Goal: Task Accomplishment & Management: Use online tool/utility

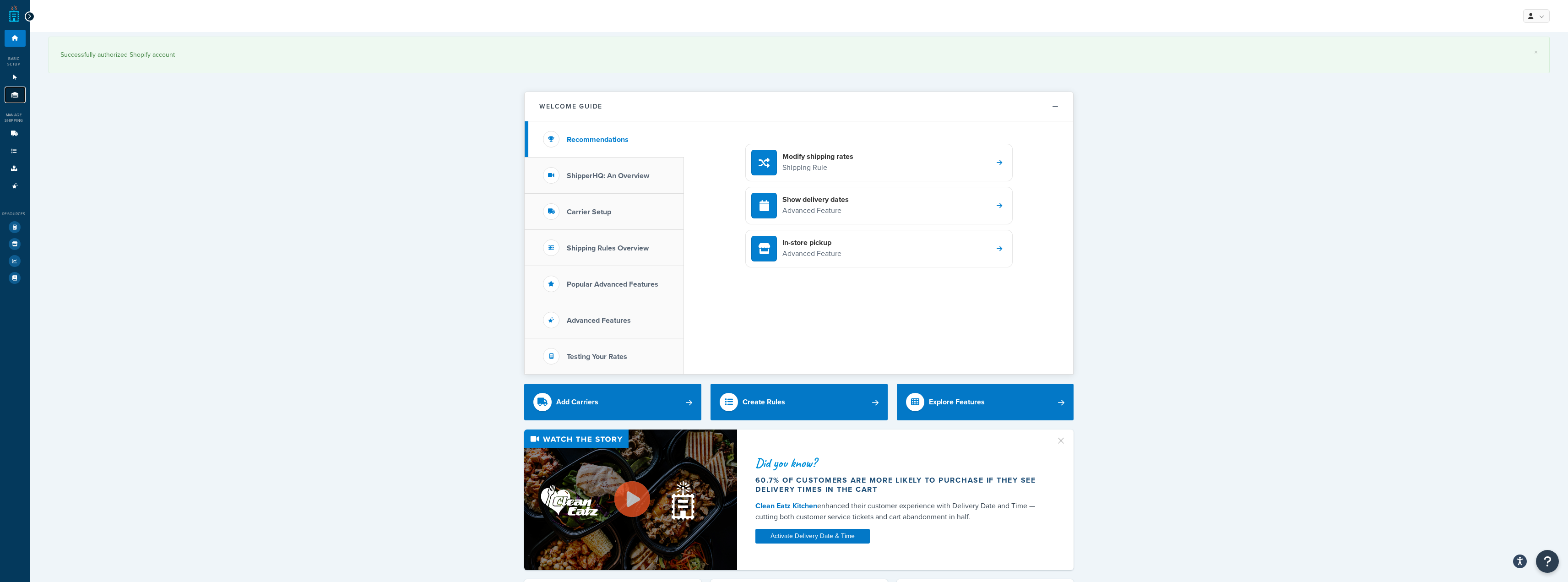
click at [18, 90] on link "Origins 1" at bounding box center [15, 95] width 21 height 17
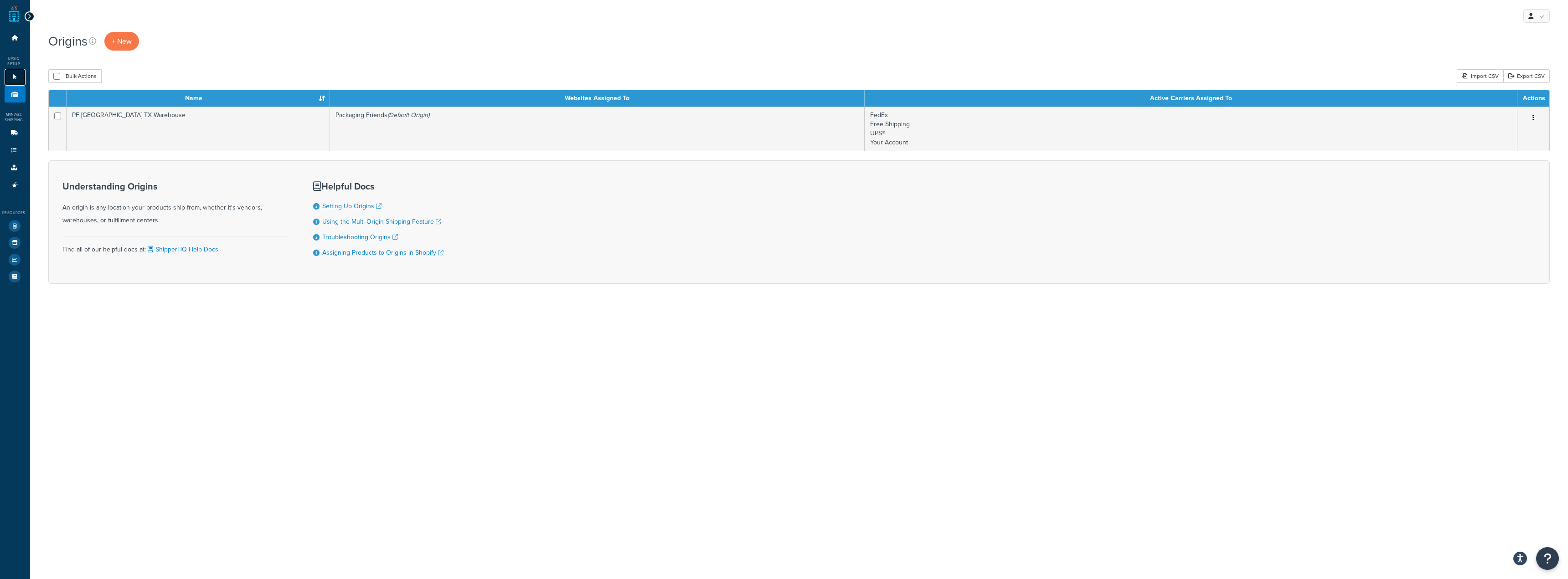
click at [13, 79] on icon at bounding box center [15, 77] width 9 height 5
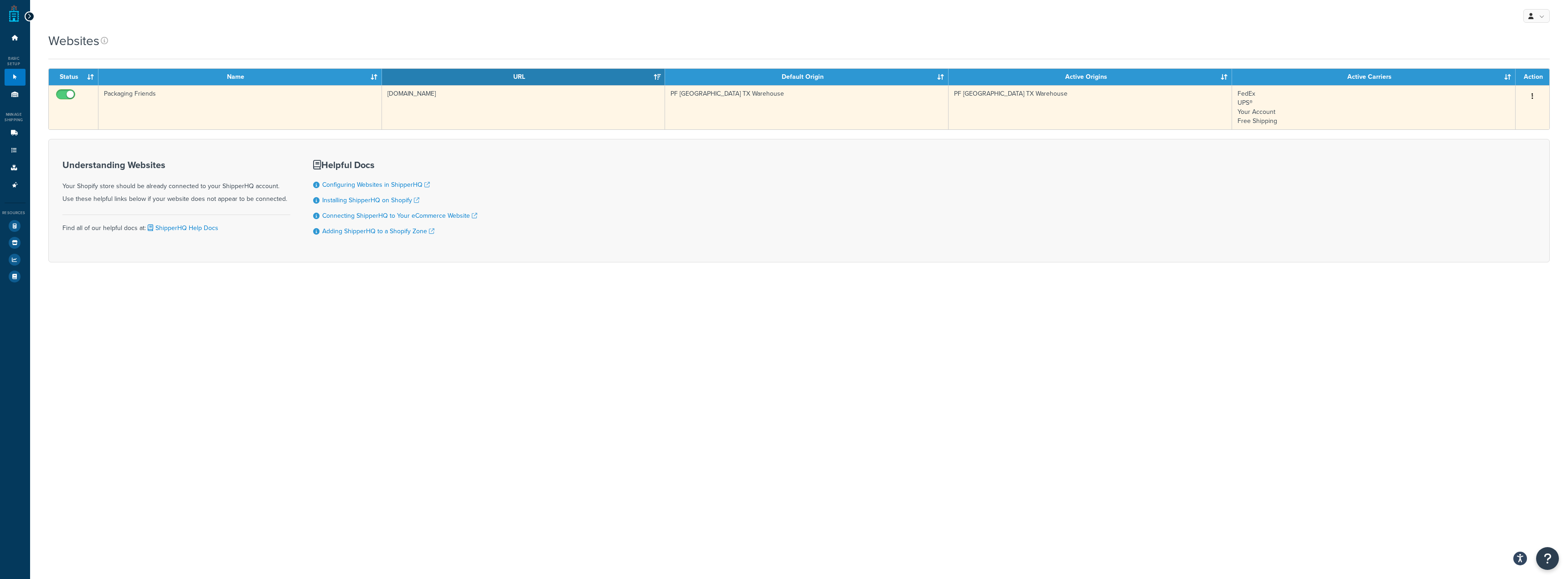
click at [1534, 94] on button "button" at bounding box center [1532, 97] width 13 height 15
click at [1503, 109] on link "Edit" at bounding box center [1494, 114] width 72 height 19
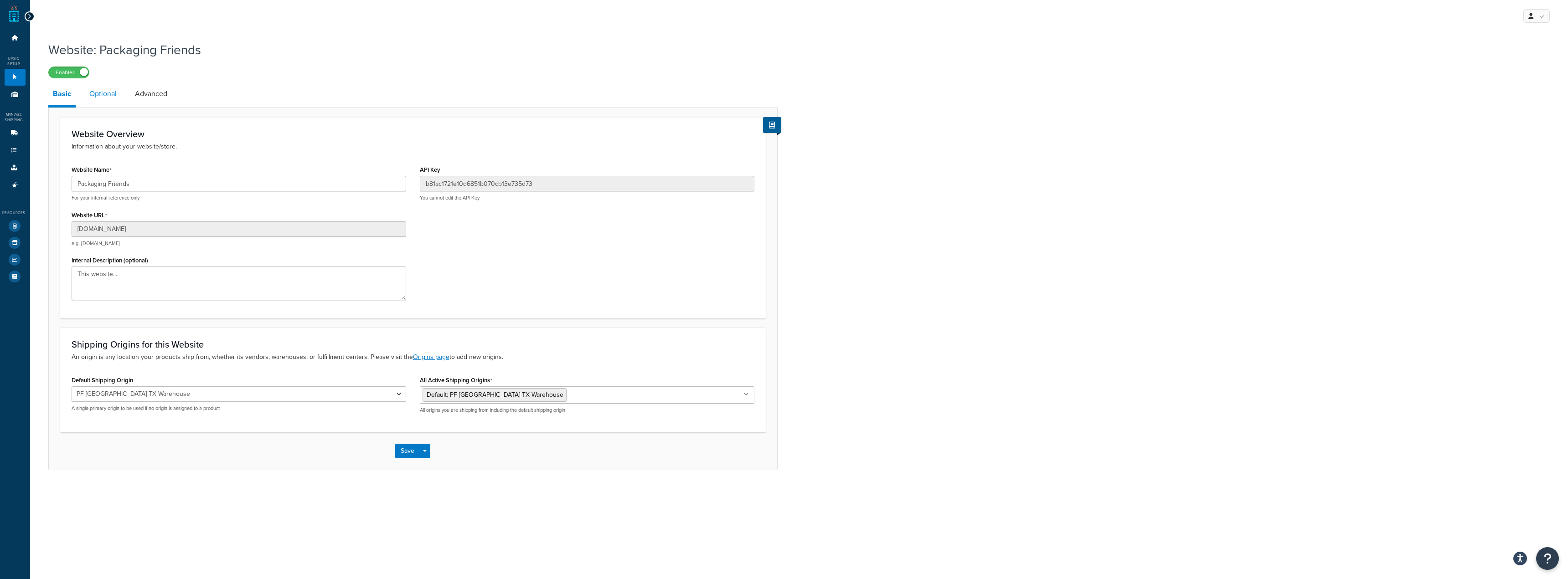
click at [119, 94] on link "Optional" at bounding box center [103, 94] width 37 height 22
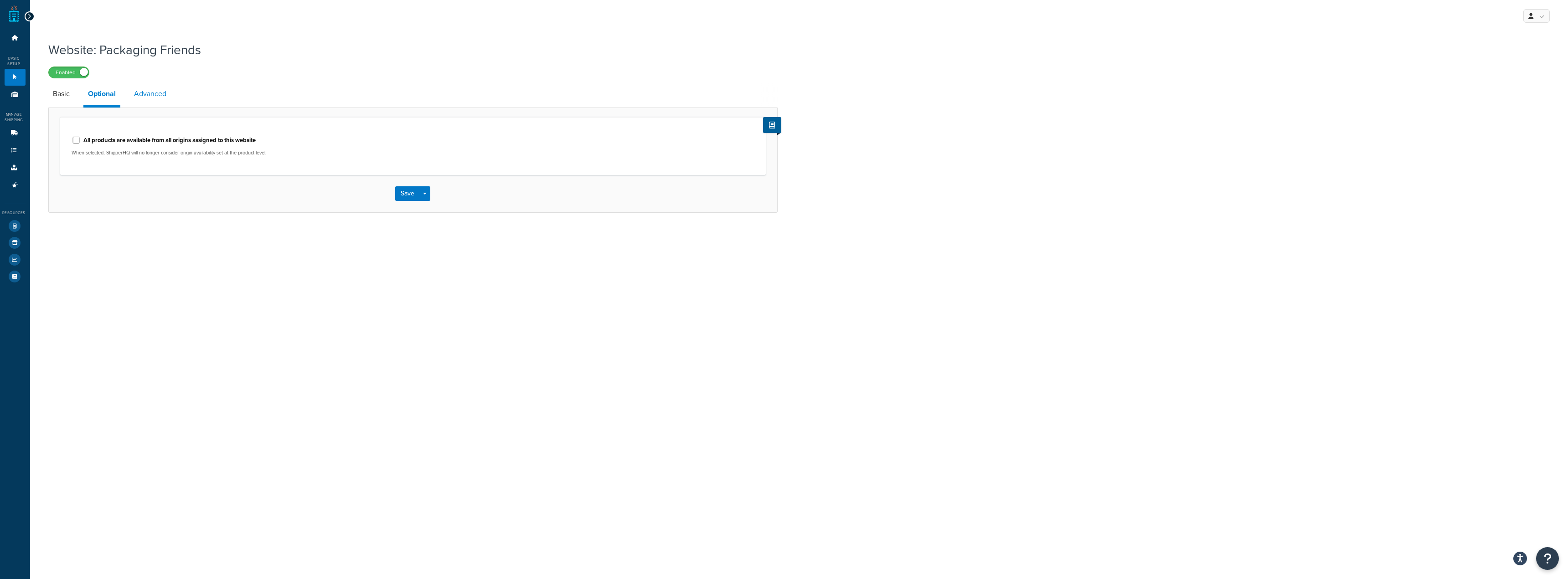
click at [145, 94] on link "Advanced" at bounding box center [150, 94] width 41 height 22
click at [63, 105] on link "Basic" at bounding box center [61, 94] width 26 height 22
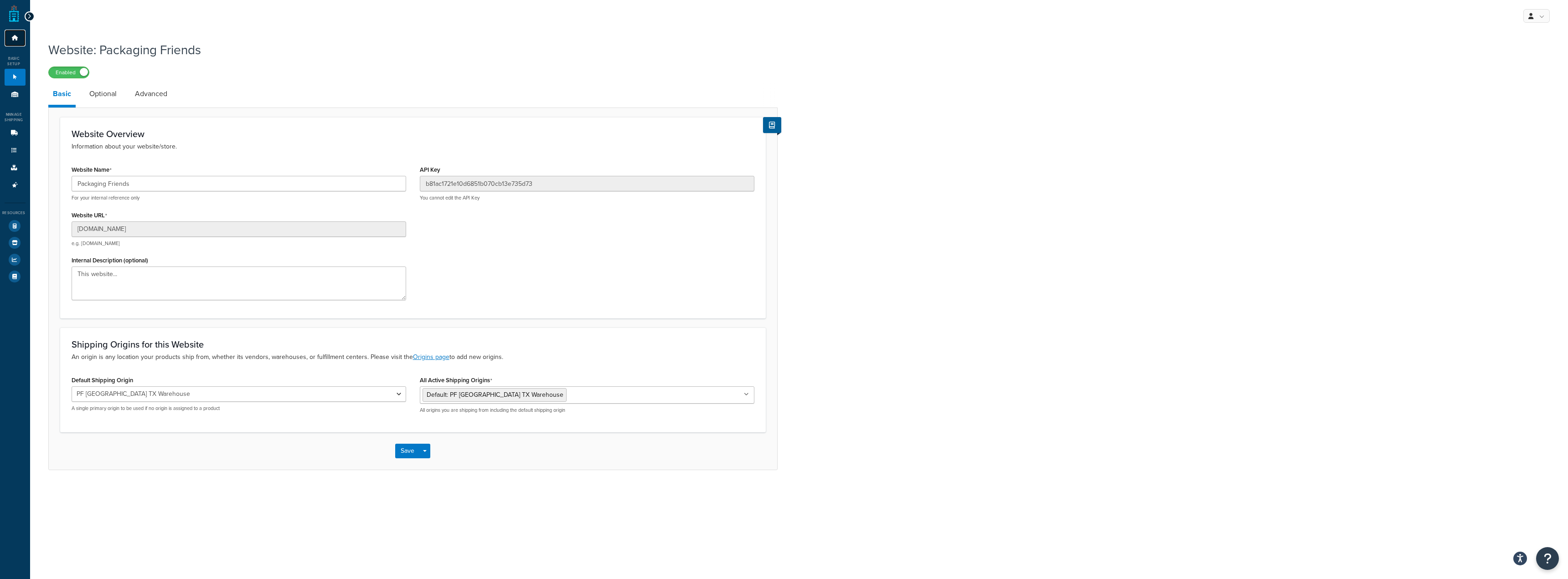
click at [11, 43] on link "Dashboard" at bounding box center [15, 38] width 21 height 17
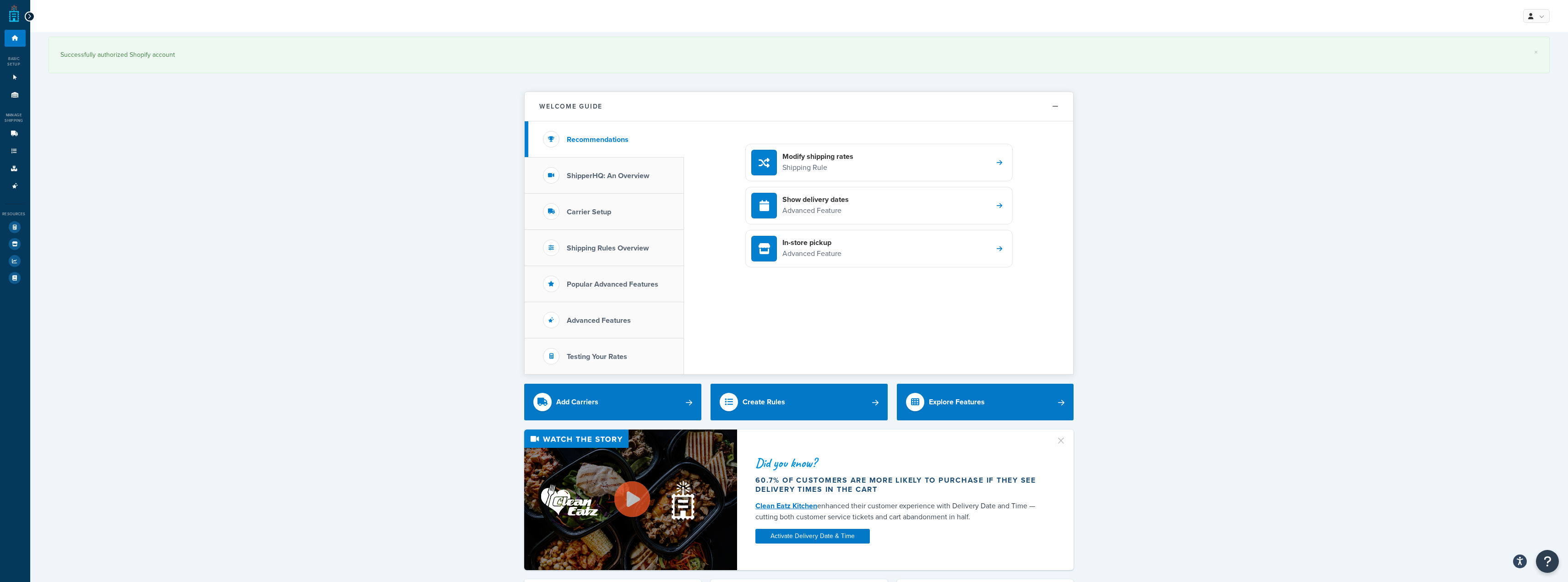
click at [9, 78] on link "Websites 1" at bounding box center [15, 78] width 21 height 17
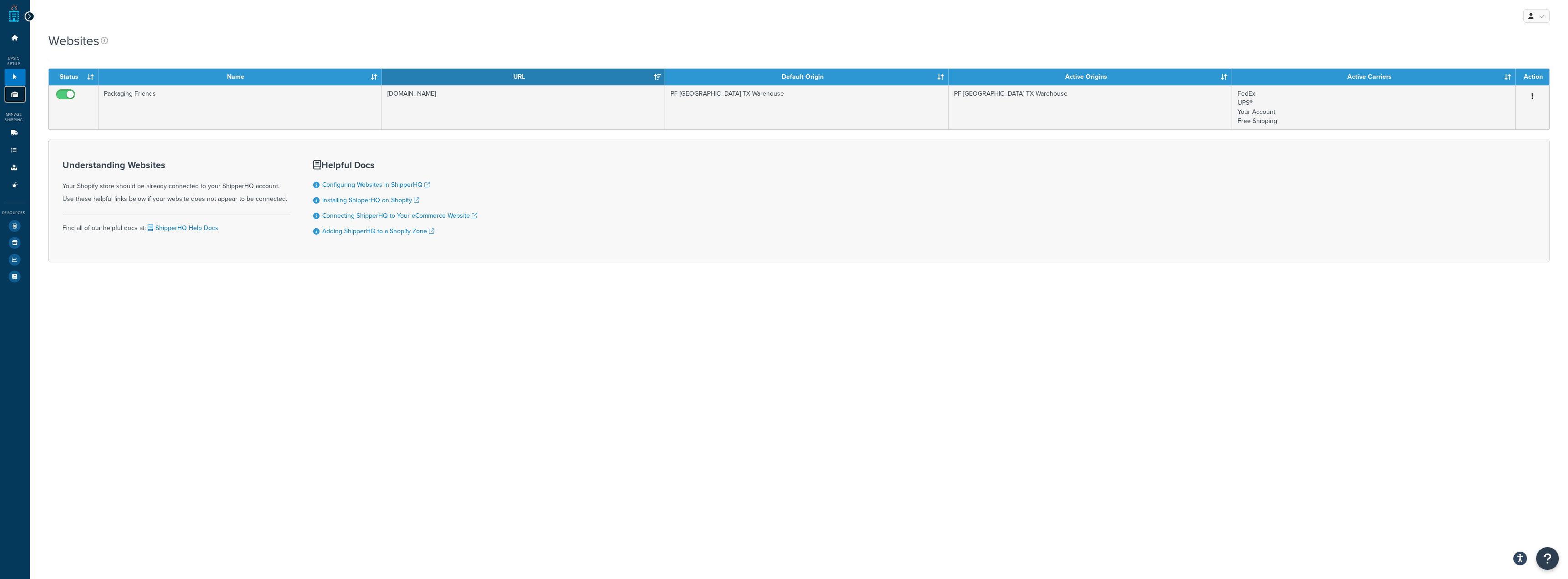
click at [13, 90] on link "Origins 1" at bounding box center [15, 95] width 21 height 17
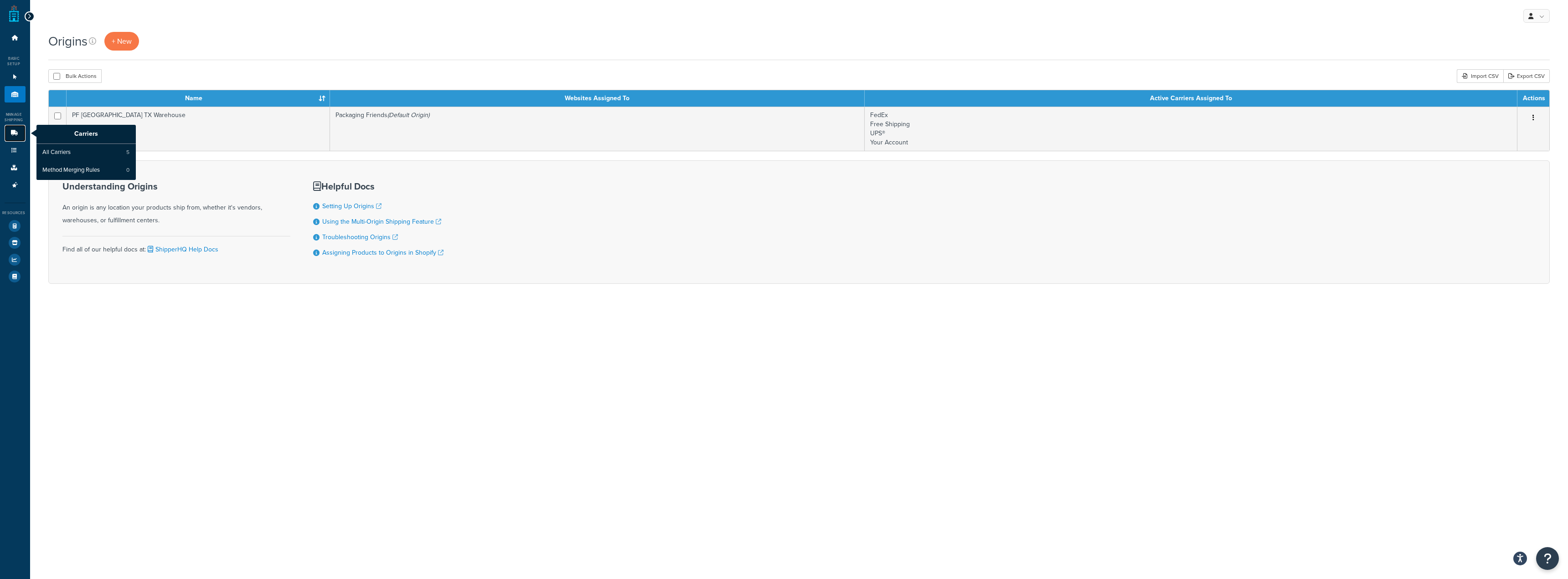
click at [10, 131] on icon at bounding box center [14, 133] width 9 height 5
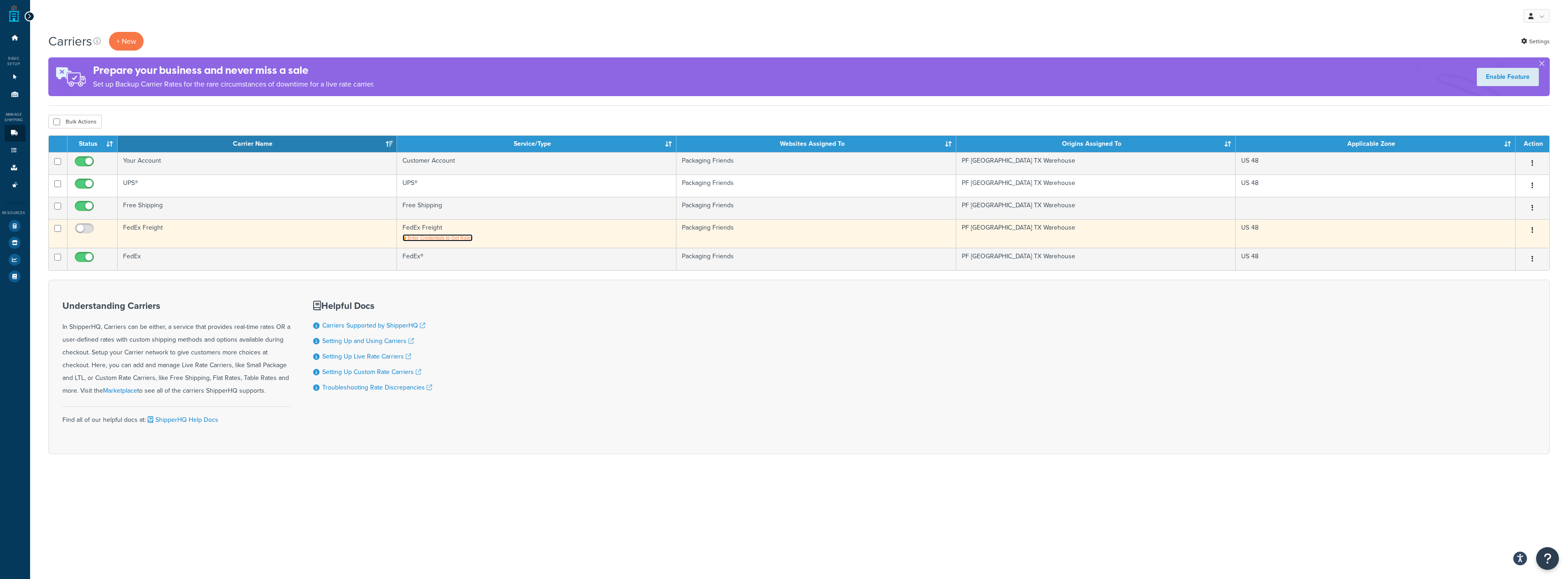
click at [457, 239] on span "Enter Credentials to Get Rates" at bounding box center [439, 238] width 65 height 7
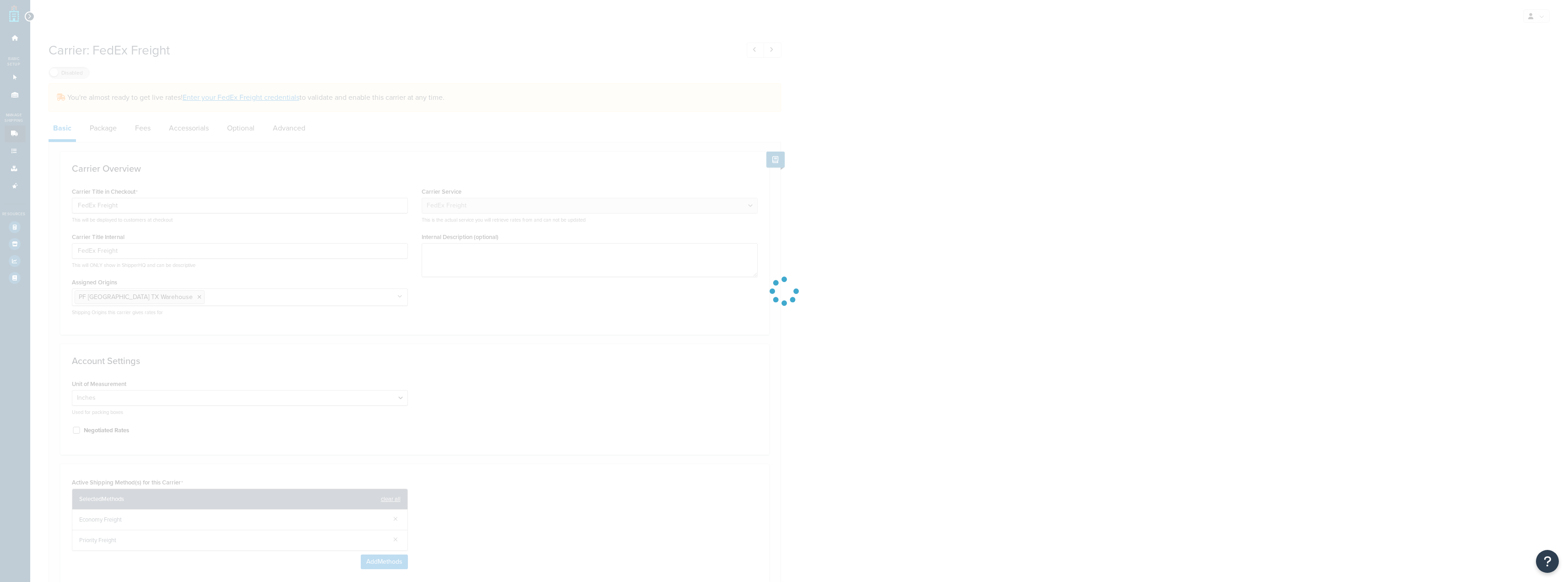
select select "fedExFreight"
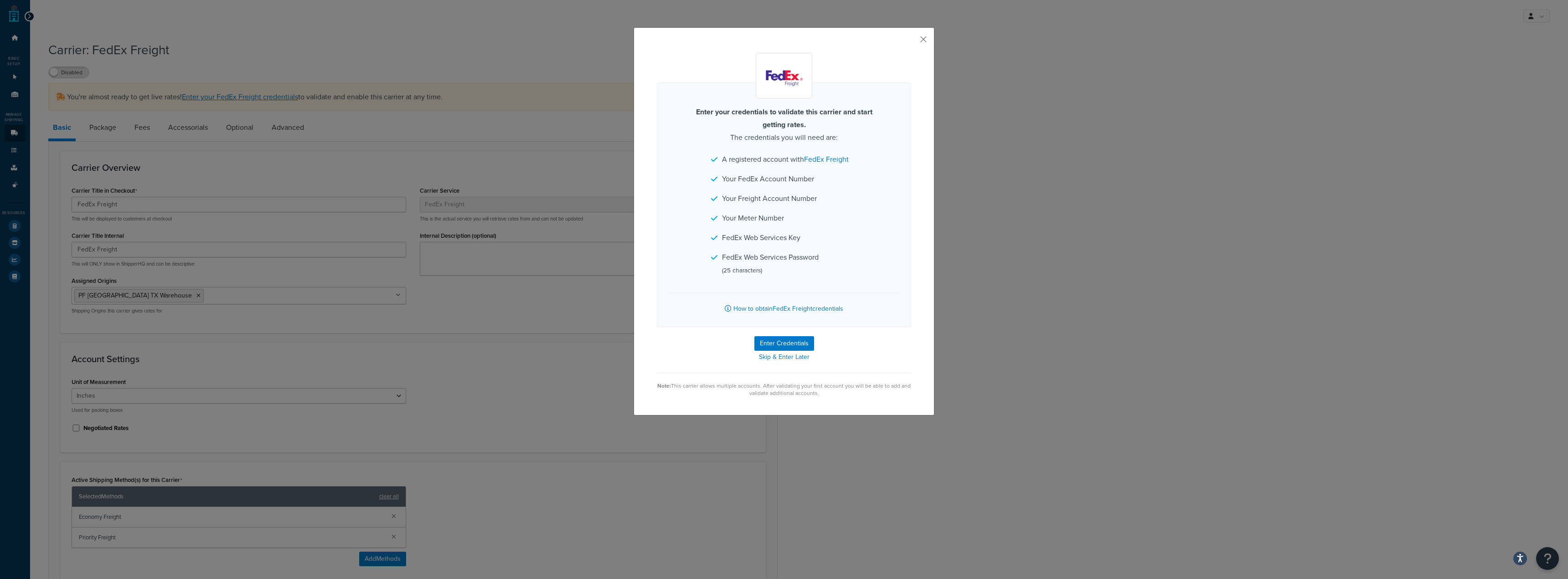
click at [925, 39] on div "Enter your credentials to validate this carrier and start getting rates. The cr…" at bounding box center [784, 221] width 301 height 388
click at [911, 41] on button "button" at bounding box center [910, 43] width 2 height 2
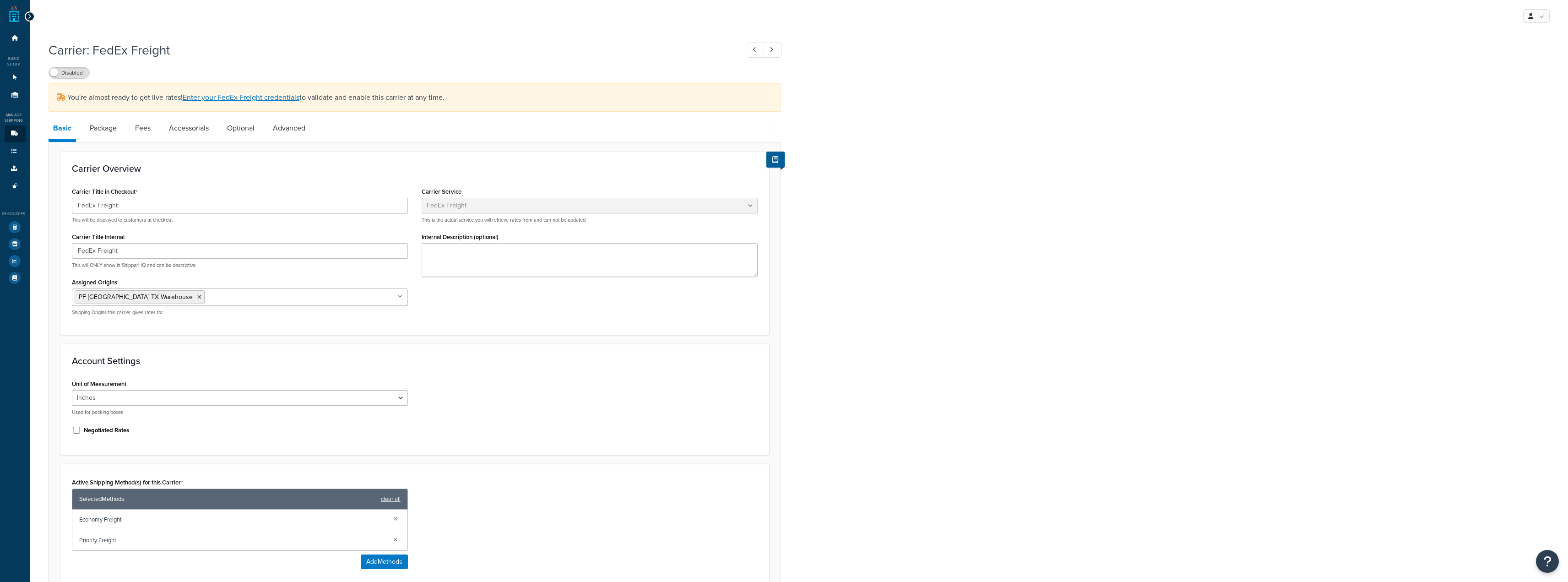
select select "fedExFreight"
click at [101, 133] on link "Package" at bounding box center [103, 128] width 36 height 22
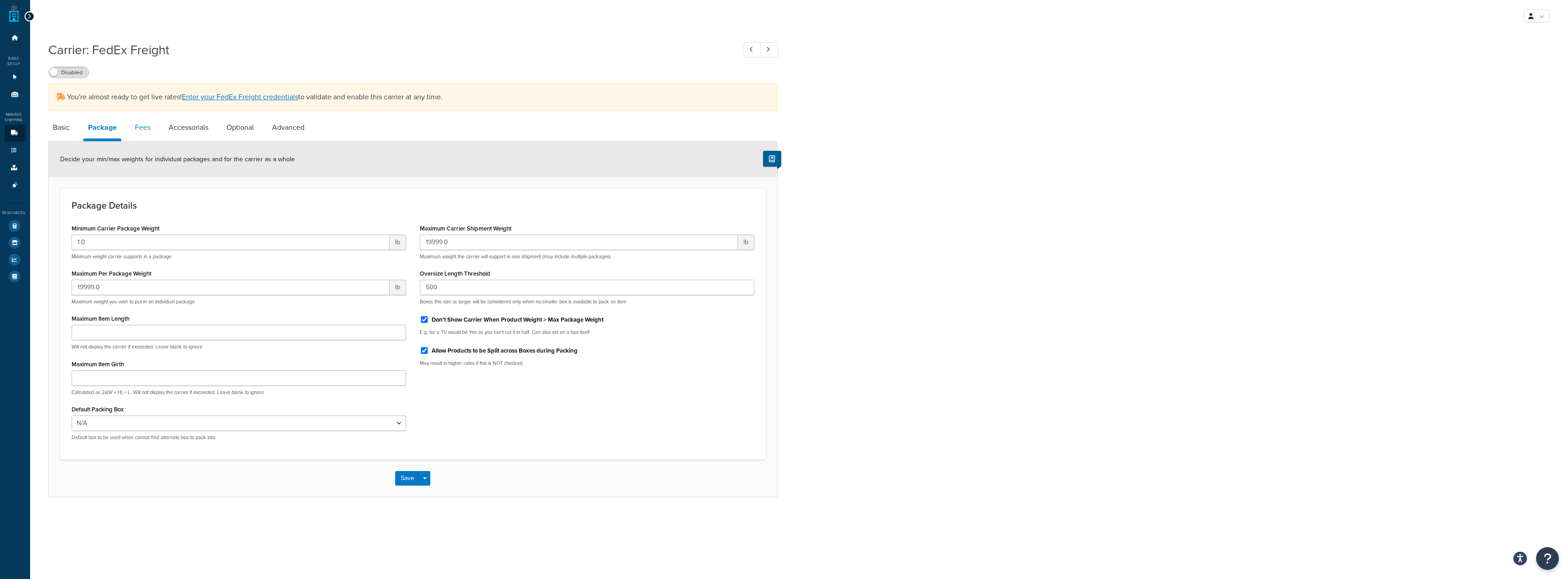
click at [147, 124] on link "Fees" at bounding box center [142, 128] width 24 height 22
select select "AFTER"
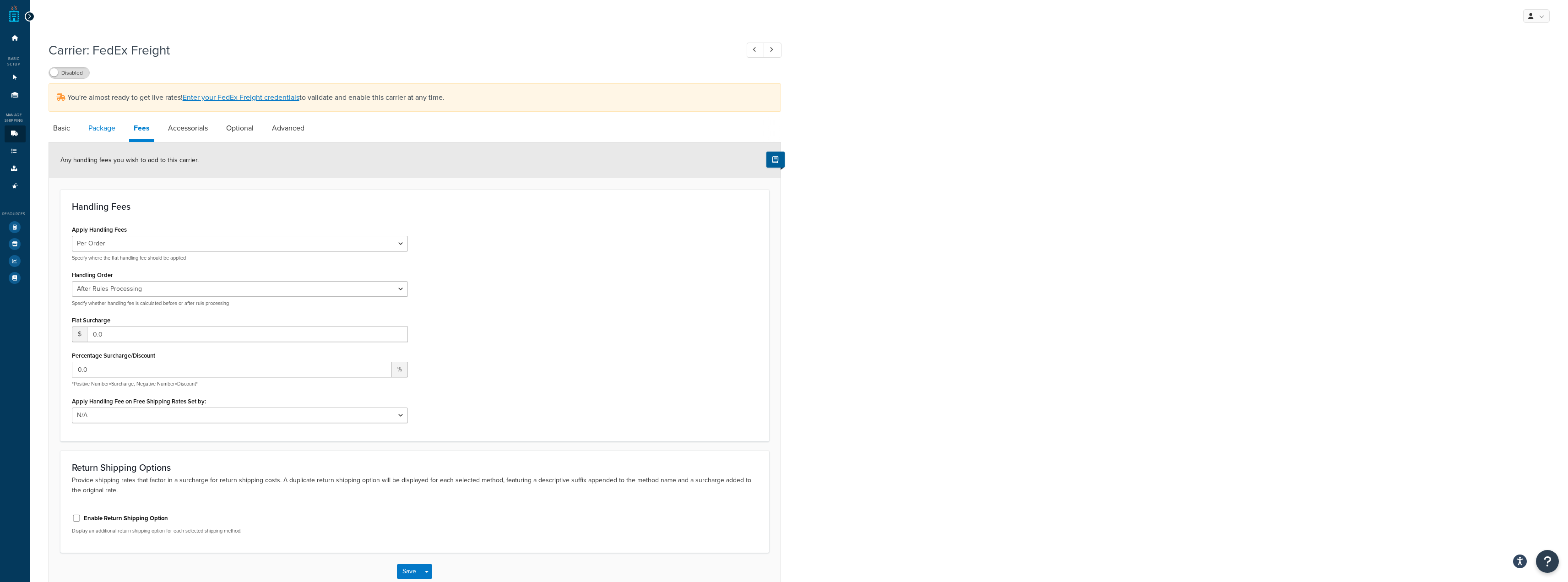
click at [108, 127] on link "Package" at bounding box center [101, 128] width 36 height 22
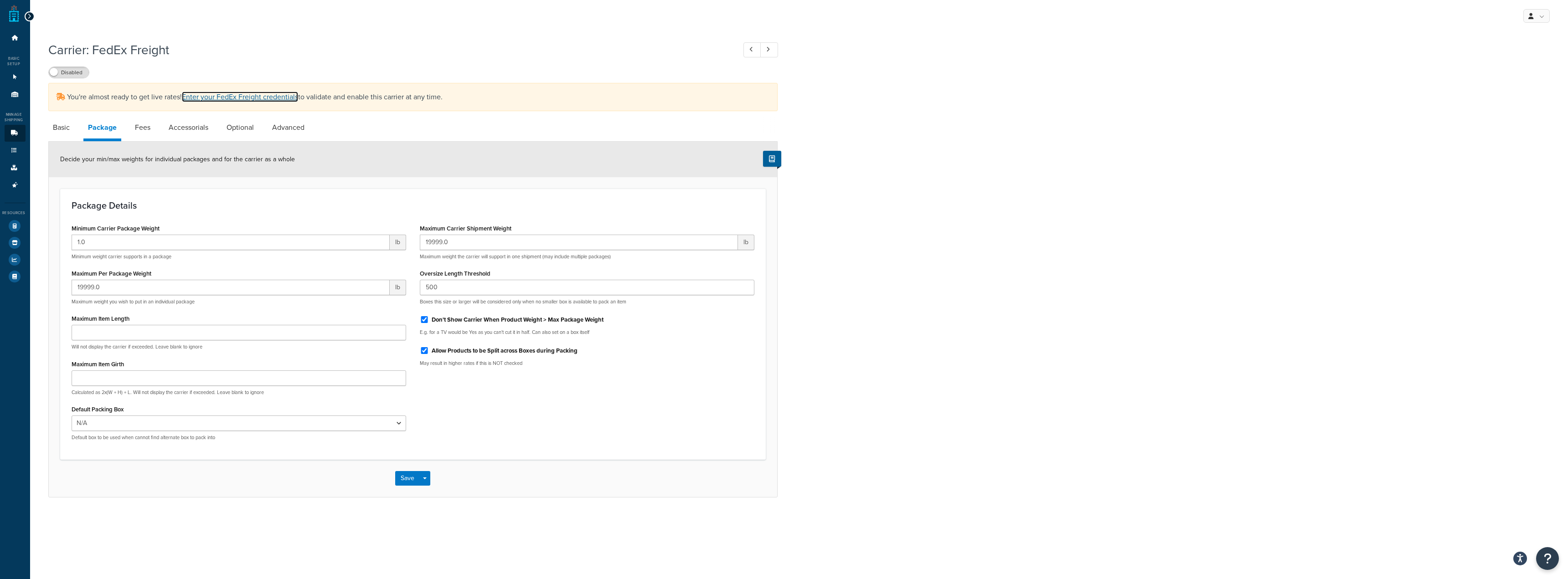
click at [255, 97] on link "Enter your FedEx Freight credentials" at bounding box center [240, 97] width 116 height 10
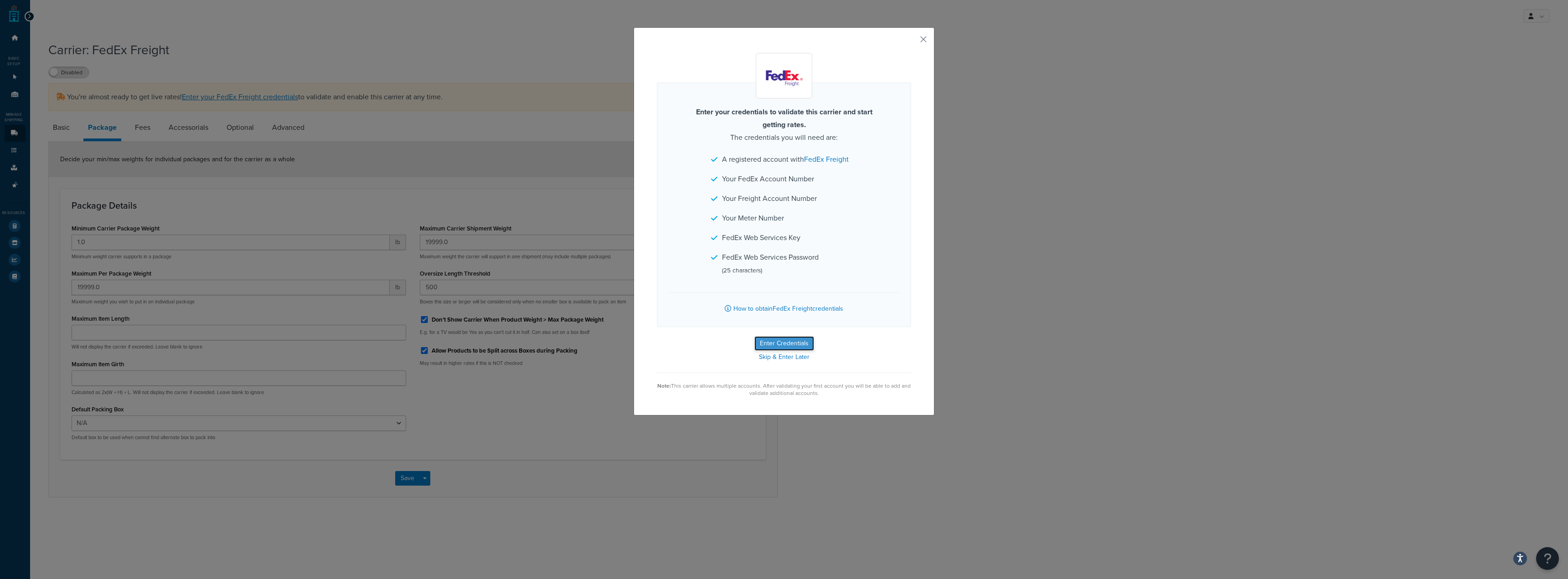
click at [790, 344] on button "Enter Credentials" at bounding box center [784, 344] width 60 height 15
select select "SKID"
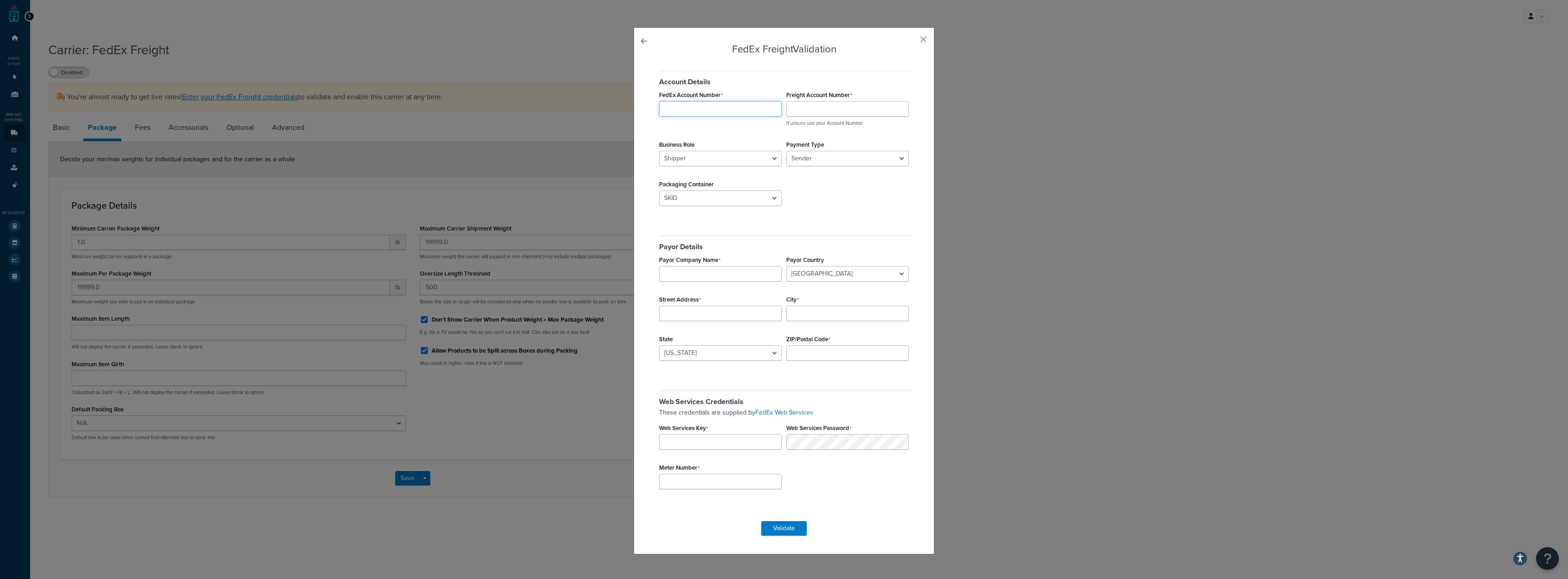
click at [741, 109] on input "FedEx Account Number" at bounding box center [720, 108] width 122 height 15
paste input "206922384"
type input "206922384"
click at [807, 109] on input "Freight Account Number" at bounding box center [847, 108] width 122 height 15
paste input "206922384"
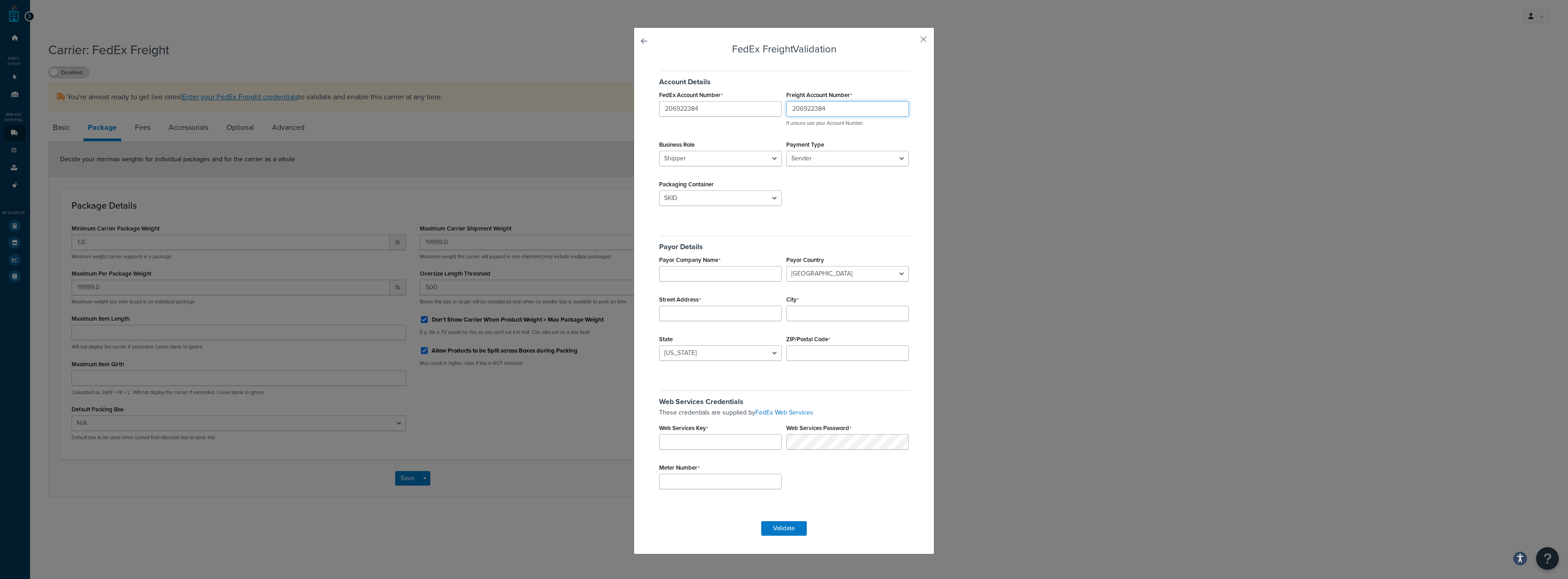
type input "206922384"
click at [766, 155] on select "Shipper Consignee" at bounding box center [720, 158] width 122 height 15
click at [659, 151] on select "Shipper Consignee" at bounding box center [720, 158] width 122 height 15
click at [832, 161] on select "Sender Third Party" at bounding box center [847, 158] width 122 height 15
click at [786, 151] on select "Sender Third Party" at bounding box center [847, 158] width 122 height 15
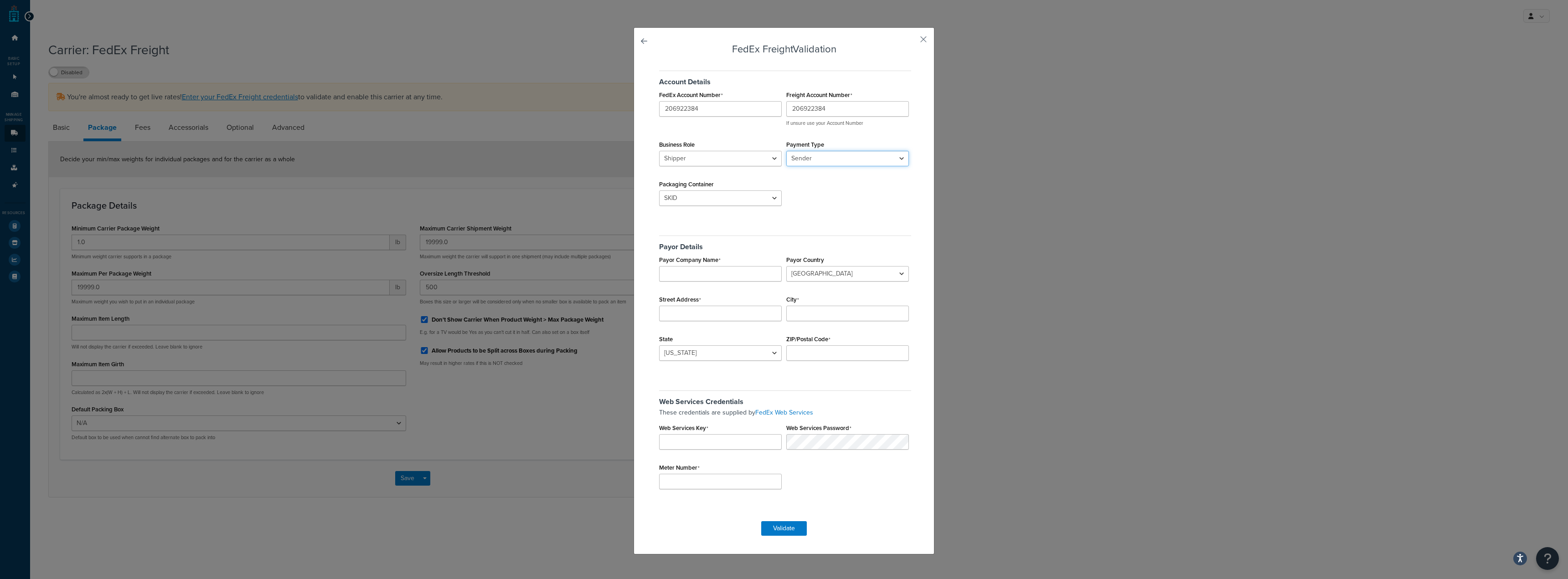
click at [831, 159] on select "Sender Third Party" at bounding box center [847, 158] width 122 height 15
click at [786, 151] on select "Sender Third Party" at bounding box center [847, 158] width 122 height 15
click at [765, 196] on select "BAG BARREL BASKET BOX BUCKET CARTON CASE CONTAINER CYLINDER ENVELOPE HAMPER OTH…" at bounding box center [720, 198] width 122 height 15
select select "BOX"
click at [659, 190] on select "BAG BARREL BASKET BOX BUCKET CARTON CASE CONTAINER CYLINDER ENVELOPE HAMPER OTH…" at bounding box center [720, 198] width 122 height 15
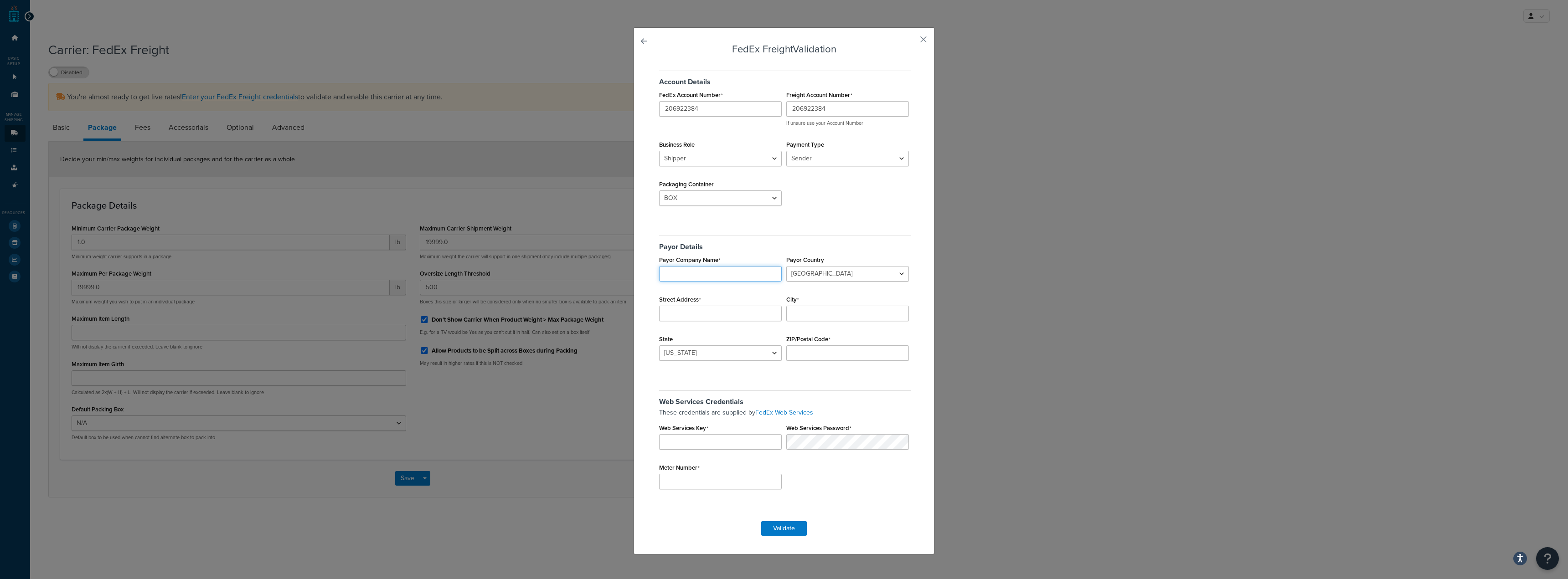
click at [747, 271] on input "Payor Company Name" at bounding box center [720, 273] width 122 height 15
click at [743, 438] on input "Web Services Key" at bounding box center [720, 442] width 122 height 15
click at [915, 35] on div "FedEx Freight Validation Account Details FedEx Account Number 206922384 Freight…" at bounding box center [784, 291] width 301 height 527
click at [911, 41] on button "button" at bounding box center [910, 43] width 2 height 2
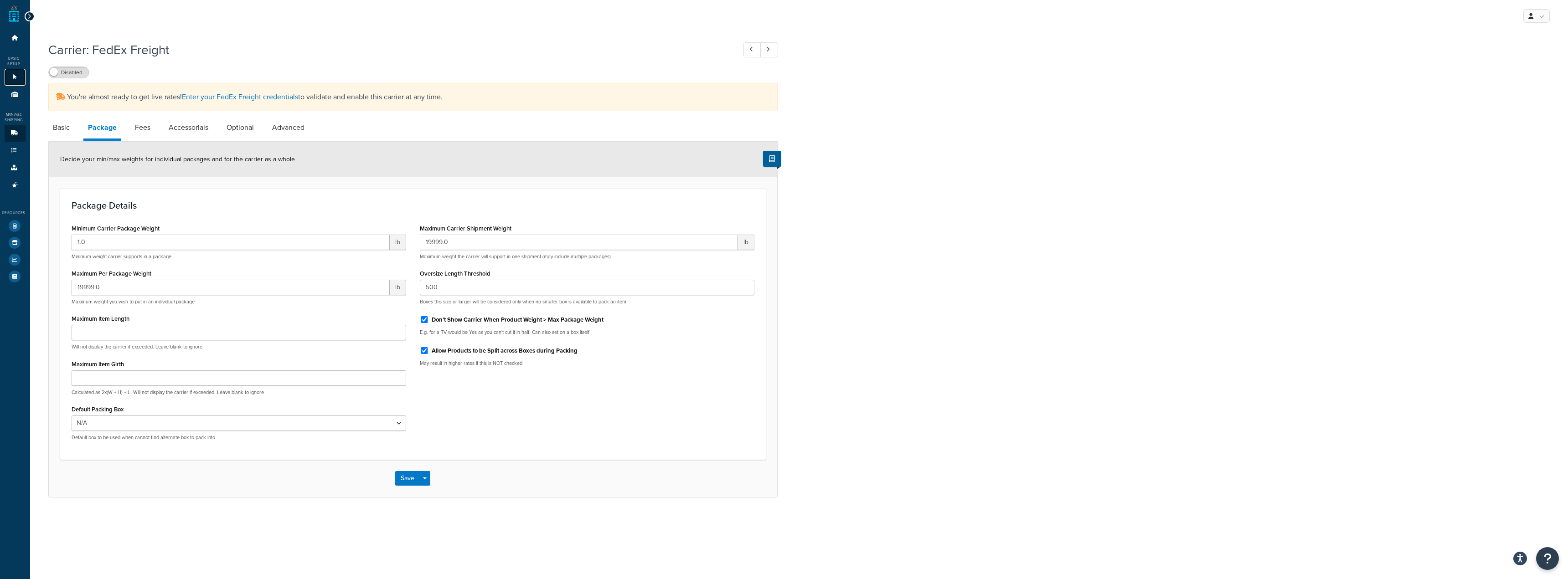
click at [12, 72] on link "Websites 1" at bounding box center [15, 77] width 21 height 17
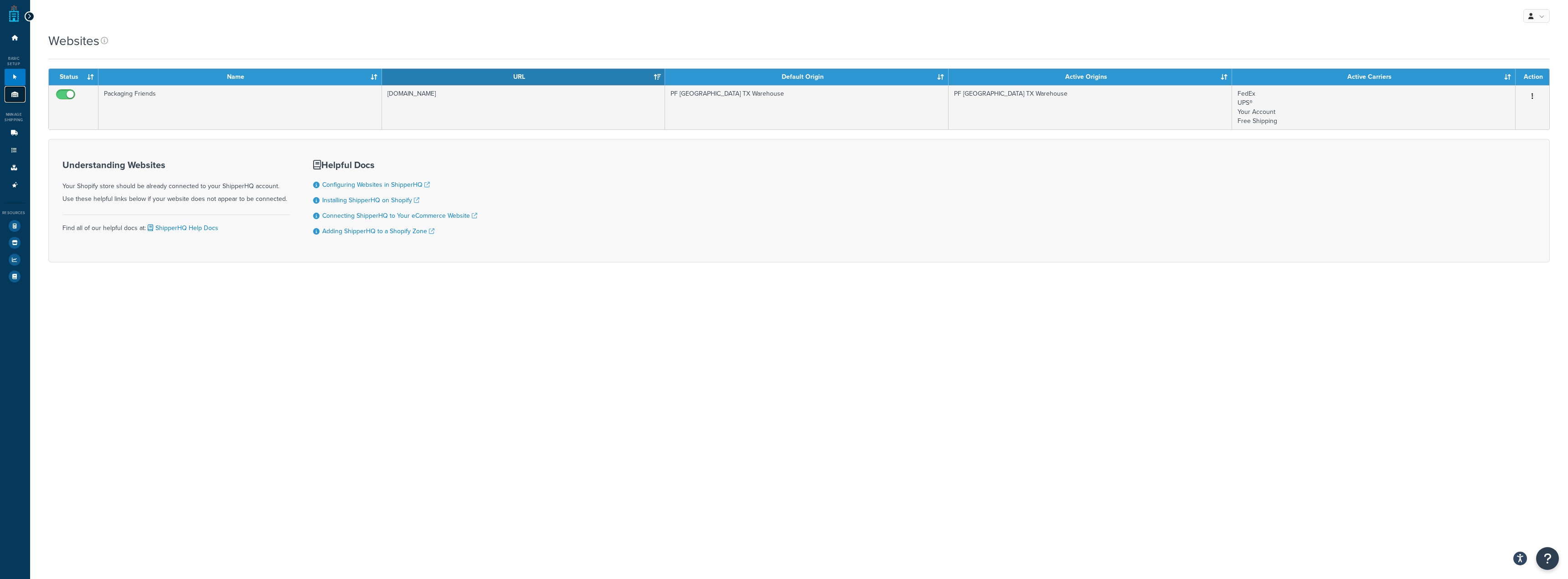
click at [18, 100] on link "Origins 1" at bounding box center [15, 95] width 21 height 17
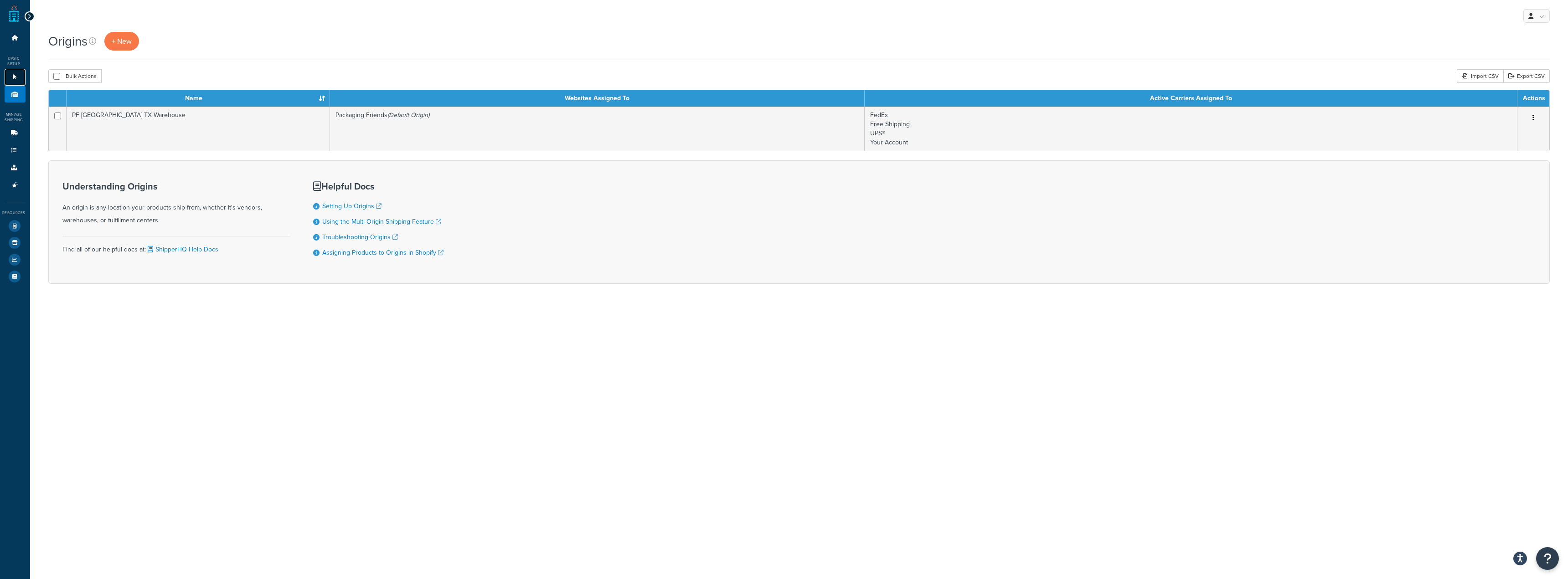
click at [12, 78] on icon at bounding box center [15, 77] width 9 height 5
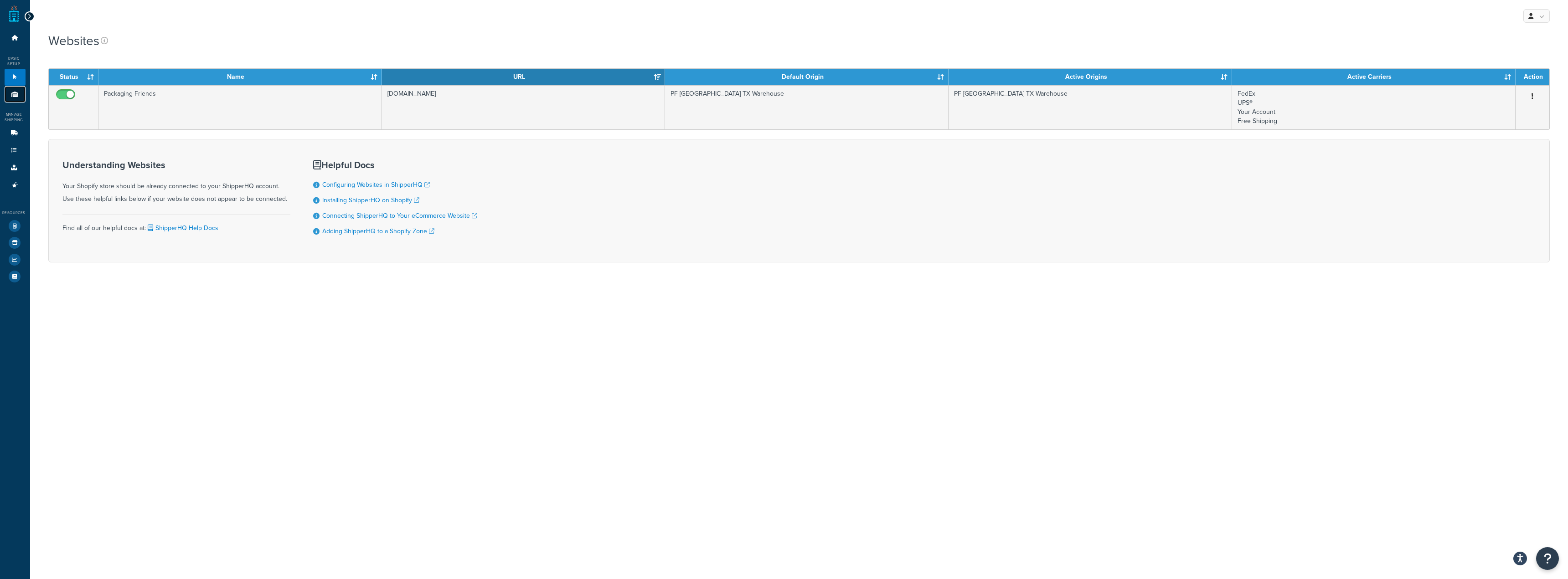
click at [17, 92] on icon at bounding box center [15, 94] width 9 height 5
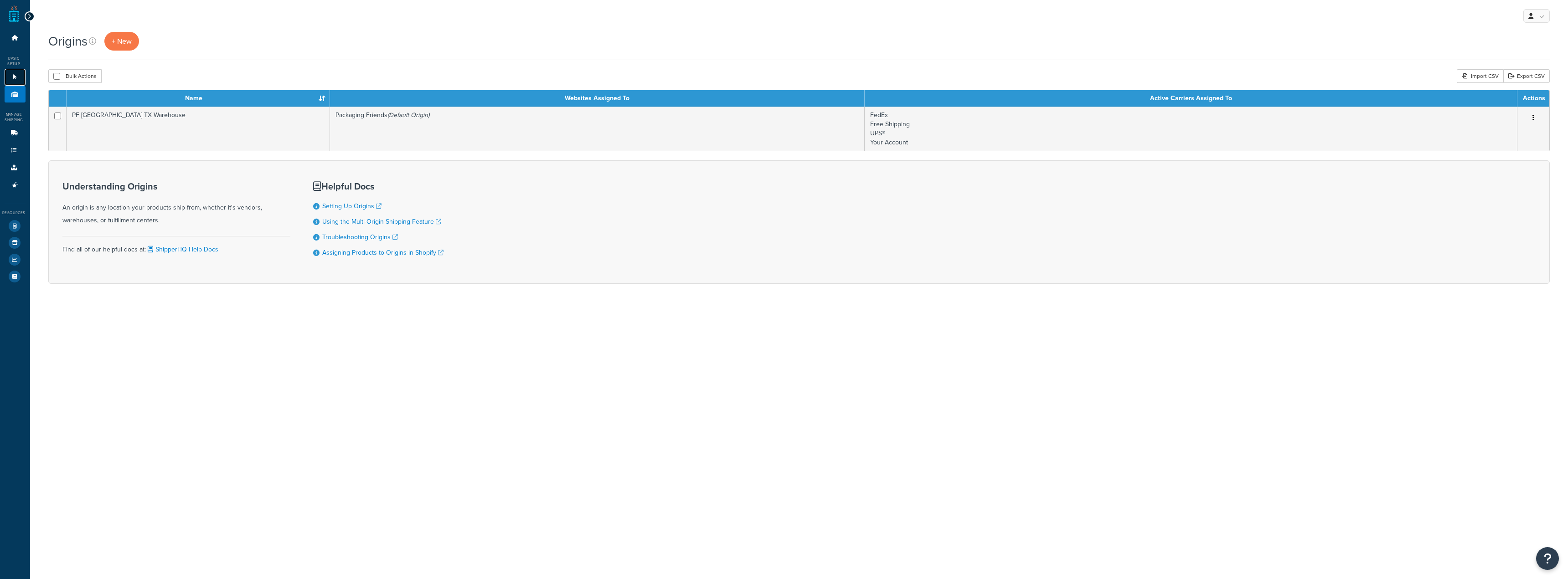
click at [17, 74] on link "Websites 1" at bounding box center [15, 77] width 21 height 17
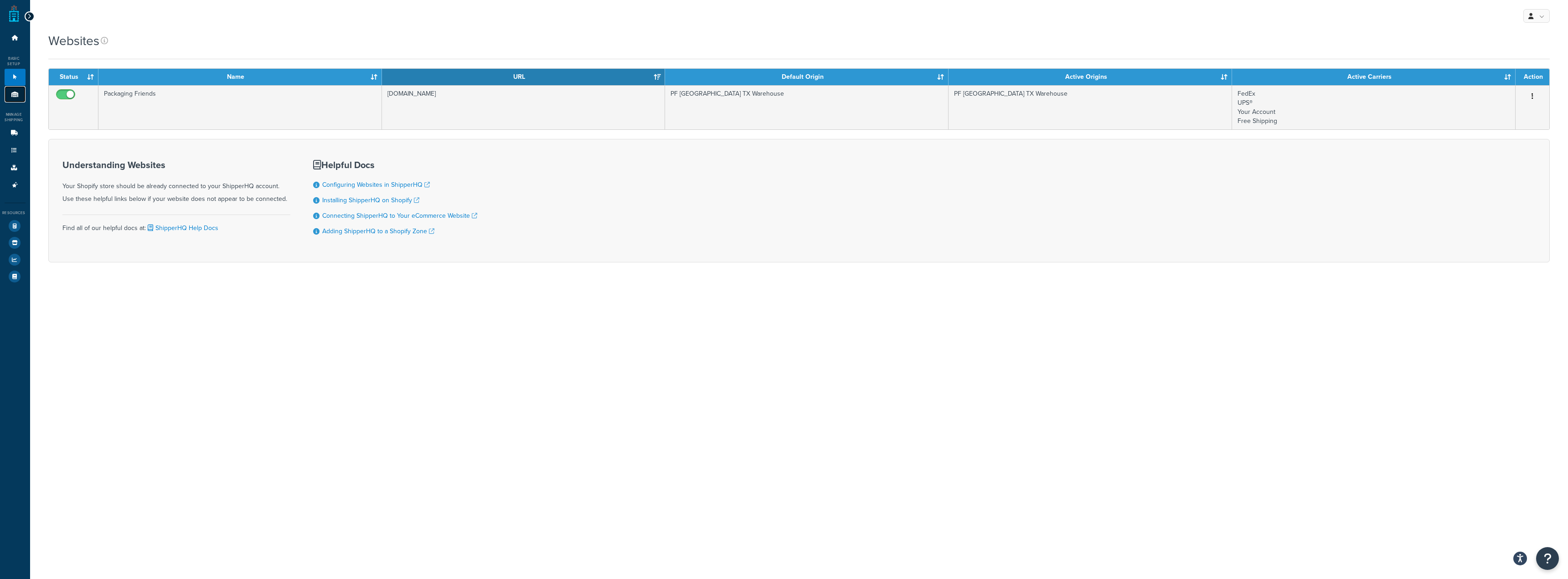
click at [21, 98] on link "Origins 1" at bounding box center [15, 95] width 21 height 17
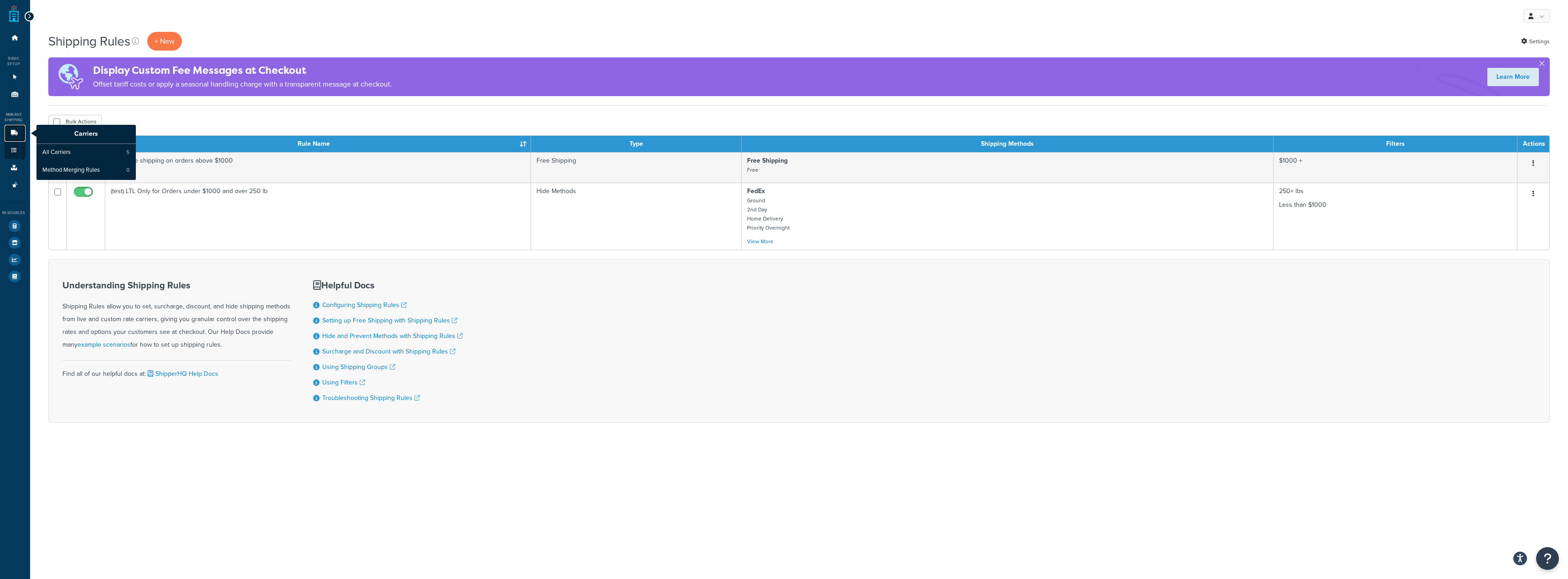
click at [13, 136] on icon at bounding box center [14, 133] width 9 height 5
